Goal: Information Seeking & Learning: Learn about a topic

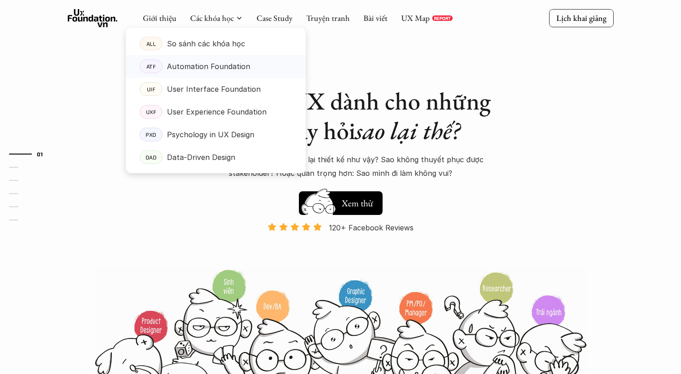
click at [223, 67] on p "Automation Foundation" at bounding box center [208, 67] width 83 height 14
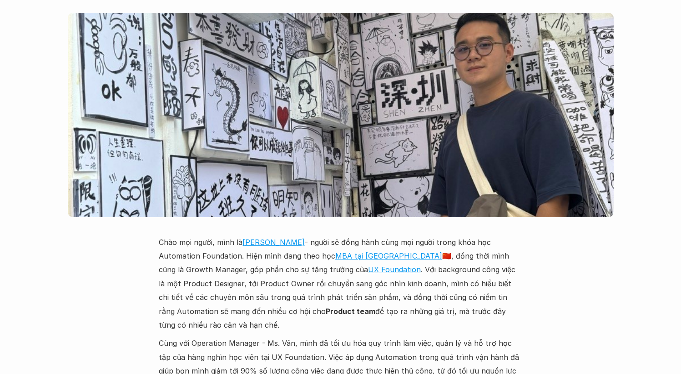
scroll to position [2246, 0]
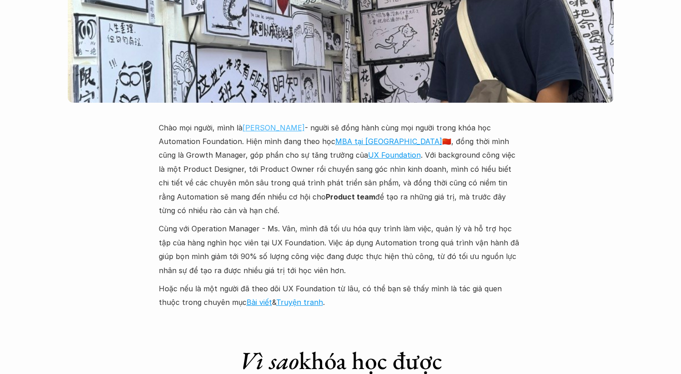
click at [264, 123] on link "[PERSON_NAME]" at bounding box center [274, 127] width 62 height 9
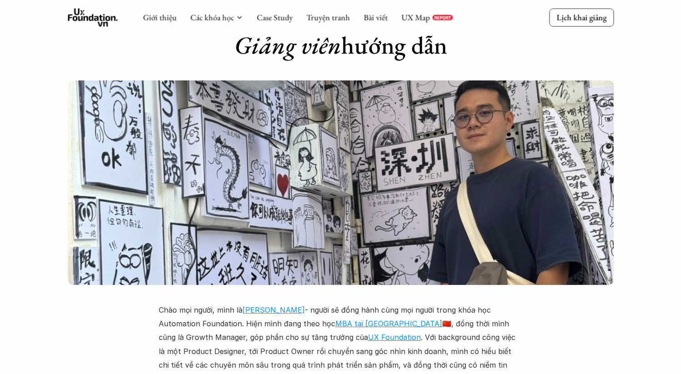
scroll to position [2236, 0]
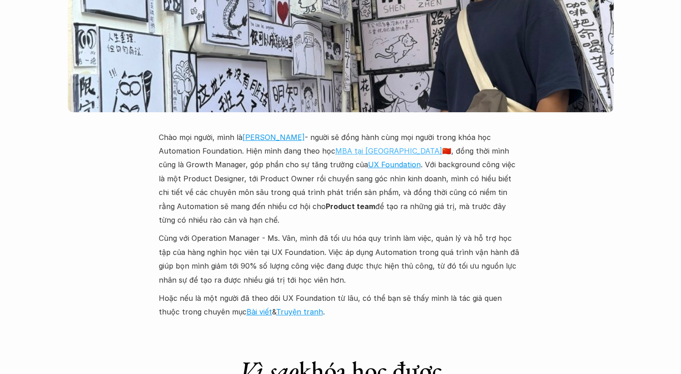
click at [425, 147] on link "MBA tại [GEOGRAPHIC_DATA]" at bounding box center [388, 151] width 107 height 9
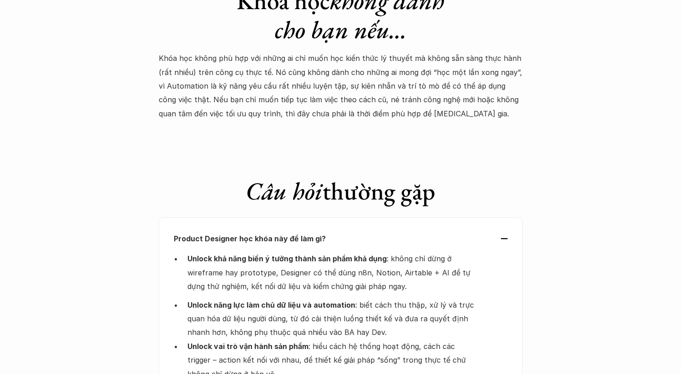
scroll to position [2855, 0]
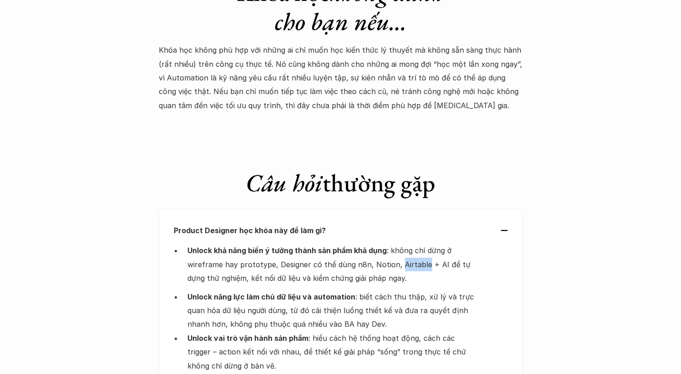
drag, startPoint x: 395, startPoint y: 238, endPoint x: 422, endPoint y: 239, distance: 26.4
click at [422, 244] on p "Unlock khả năng biến ý tưởng thành sản phẩm khả dụng : không chỉ dừng ở wirefra…" at bounding box center [330, 264] width 287 height 41
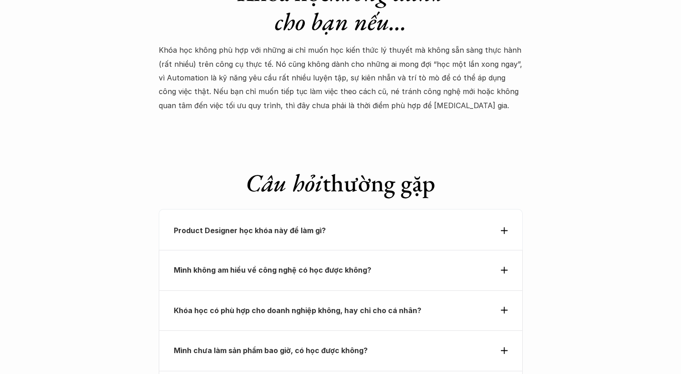
click at [490, 224] on div "Product Designer học khóa này để làm gì?" at bounding box center [341, 231] width 334 height 14
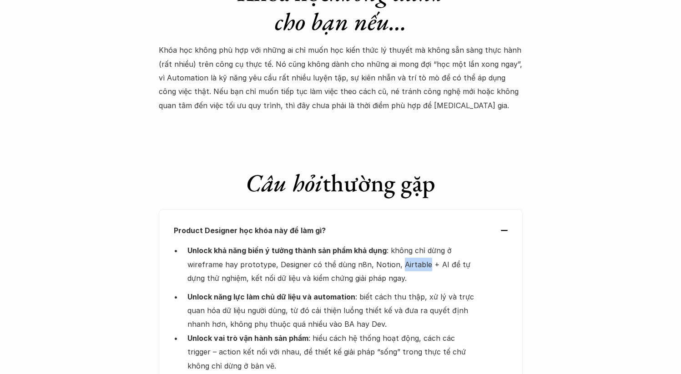
drag, startPoint x: 397, startPoint y: 236, endPoint x: 421, endPoint y: 238, distance: 24.2
click at [421, 244] on p "Unlock khả năng biến ý tưởng thành sản phẩm khả dụng : không chỉ dừng ở wirefra…" at bounding box center [330, 264] width 287 height 41
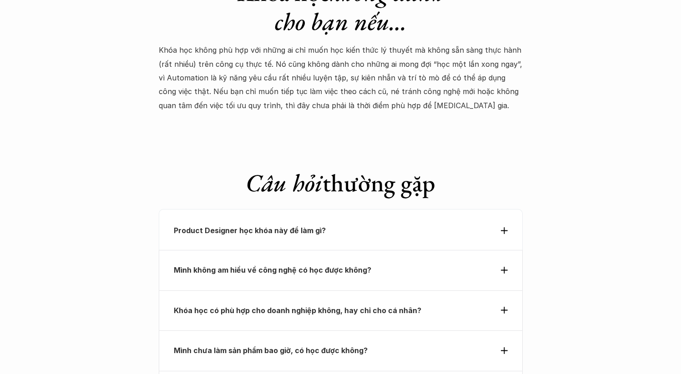
click at [500, 224] on div "Product Designer học khóa này để làm gì?" at bounding box center [341, 231] width 334 height 14
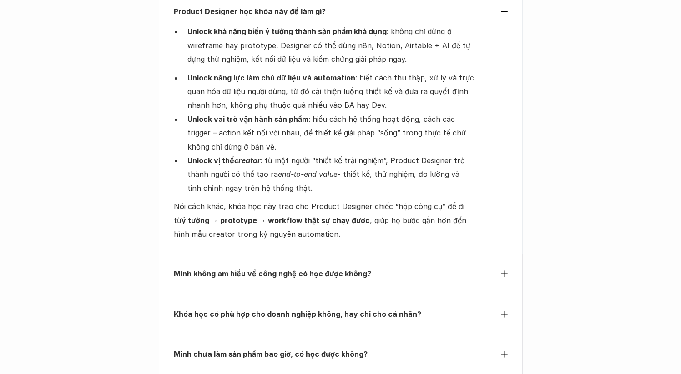
scroll to position [3119, 0]
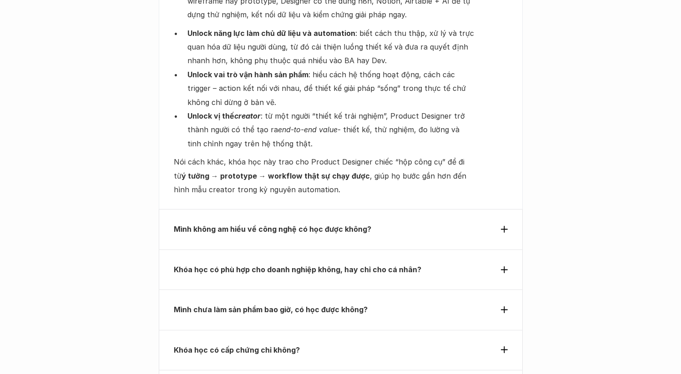
click at [510, 209] on div "Mình không am hiểu về công nghệ có học được không?" at bounding box center [341, 229] width 364 height 40
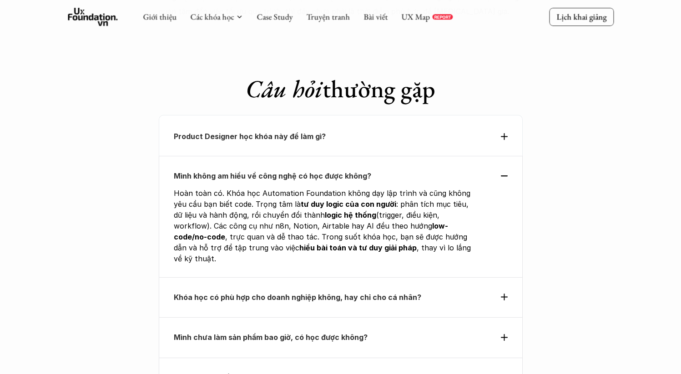
scroll to position [3123, 0]
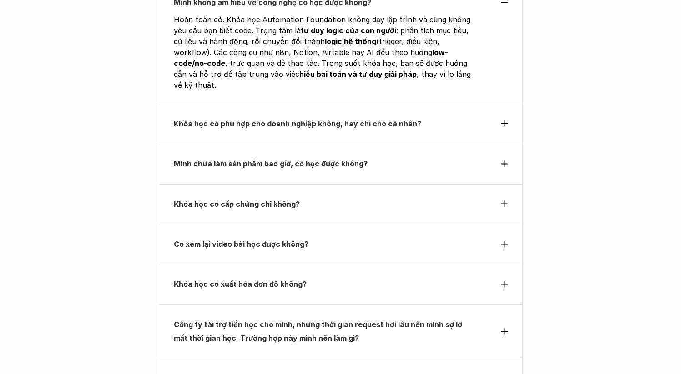
click at [510, 104] on div "Khóa học có phù hợp cho doanh nghiệp không, hay chỉ cho cá nhân?" at bounding box center [341, 124] width 364 height 40
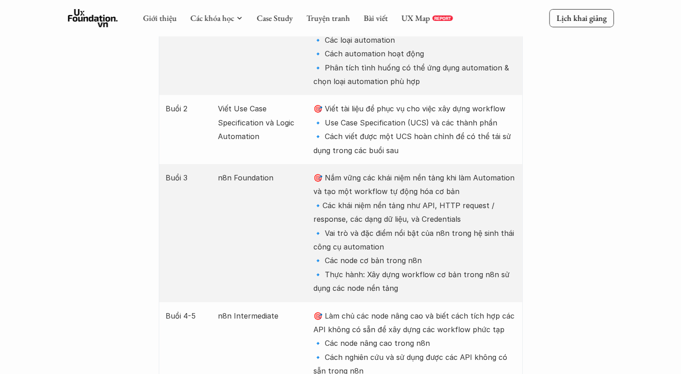
scroll to position [807, 0]
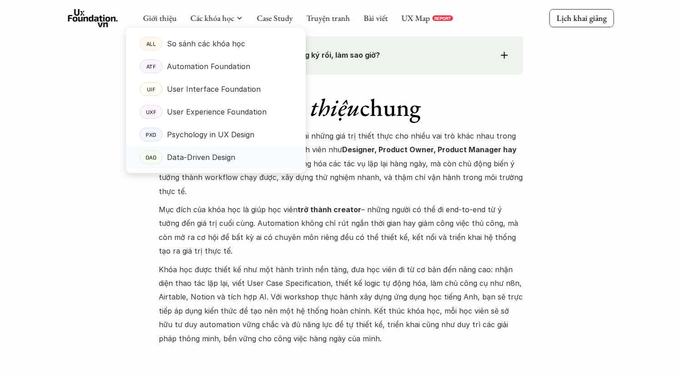
click at [215, 163] on p "Data-Driven Design" at bounding box center [201, 158] width 68 height 14
